Goal: Information Seeking & Learning: Learn about a topic

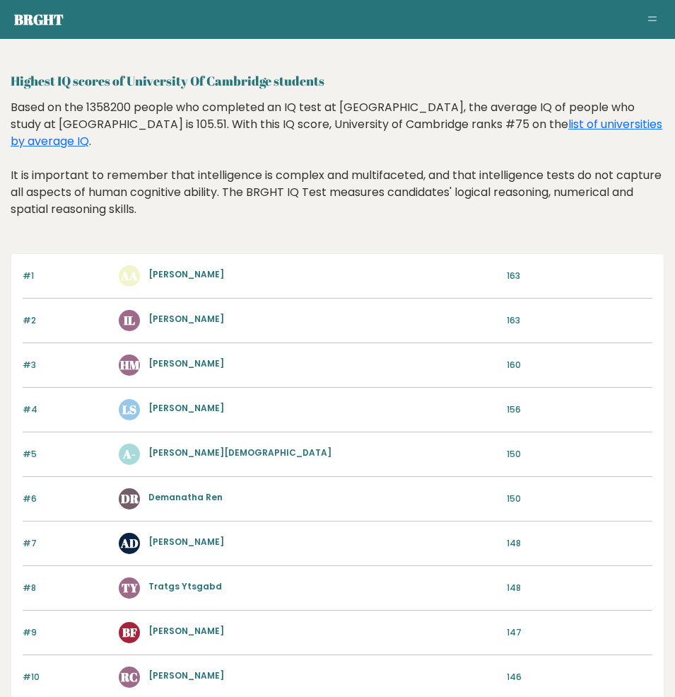
scroll to position [3, 0]
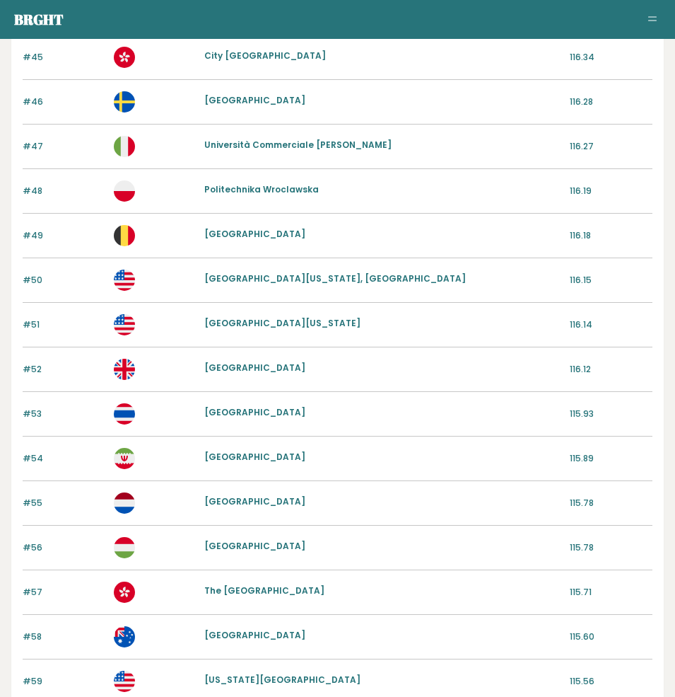
scroll to position [313, 0]
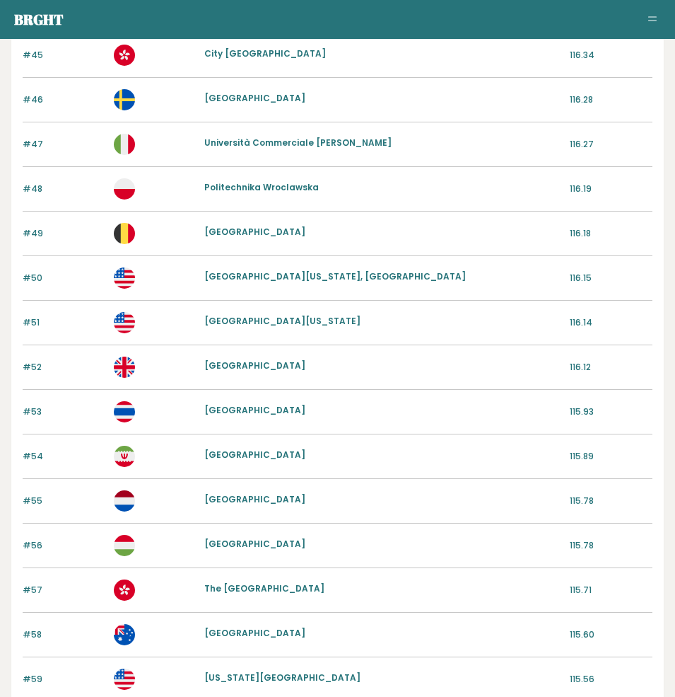
click at [254, 499] on link "Universiteit Leiden" at bounding box center [254, 499] width 101 height 12
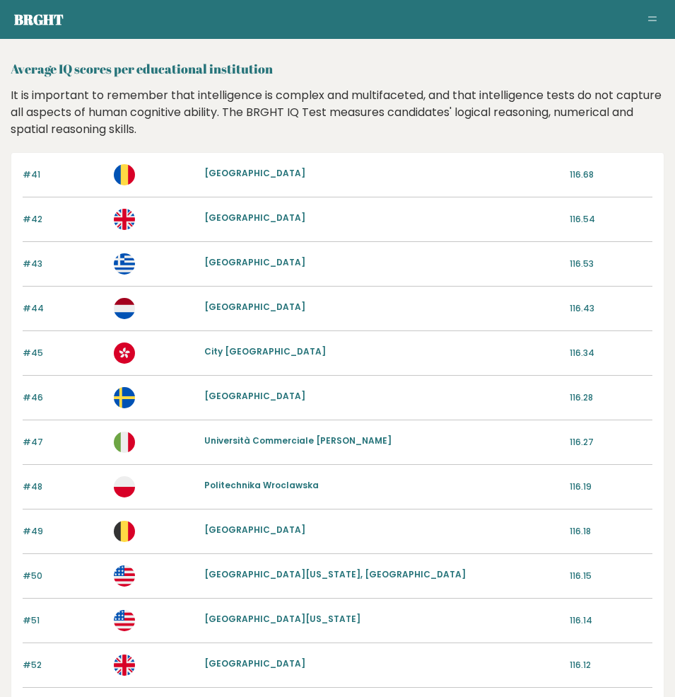
scroll to position [13, 0]
